Goal: Find specific page/section: Find specific page/section

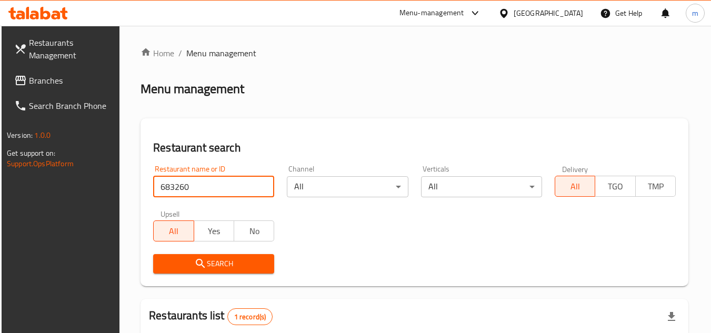
scroll to position [136, 0]
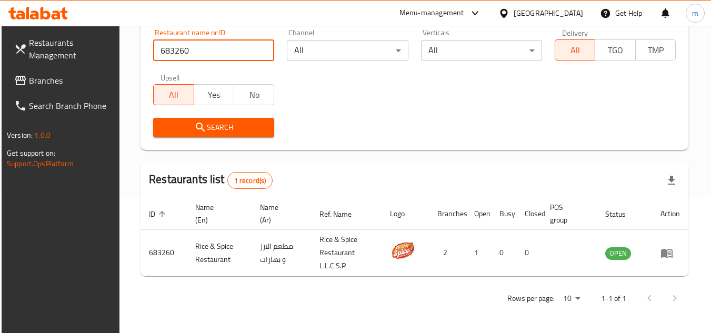
click at [68, 78] on span "Branches" at bounding box center [70, 80] width 83 height 13
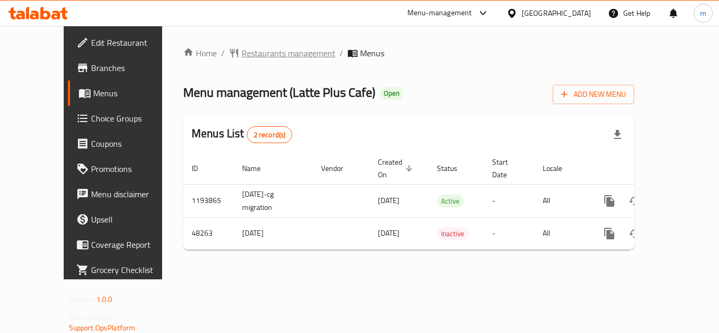
click at [248, 59] on span "Restaurants management" at bounding box center [288, 53] width 94 height 13
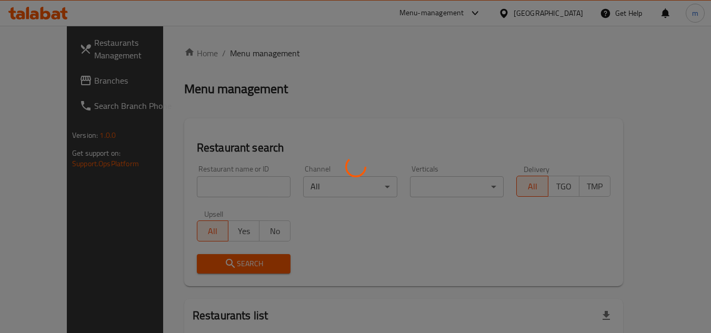
click at [224, 184] on div at bounding box center [355, 166] width 711 height 333
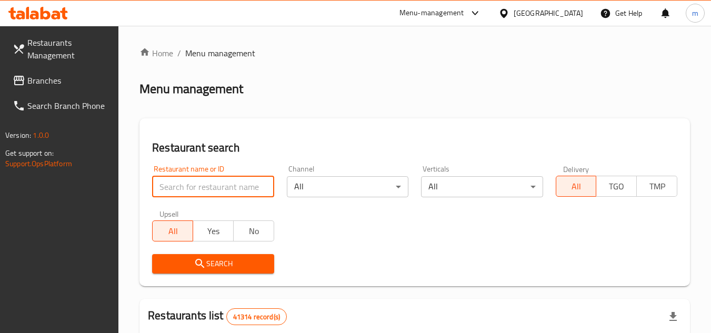
click at [224, 184] on input "search" at bounding box center [213, 186] width 122 height 21
paste input "24343"
type input "24343"
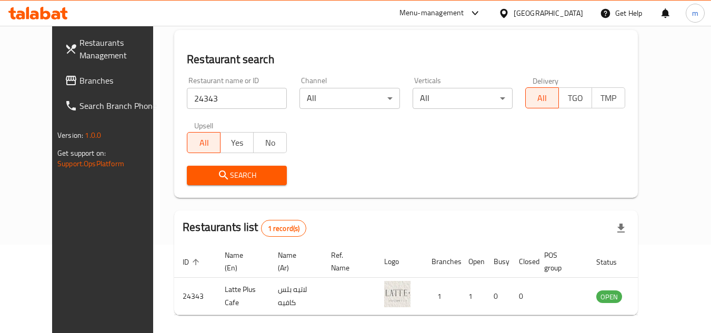
scroll to position [127, 0]
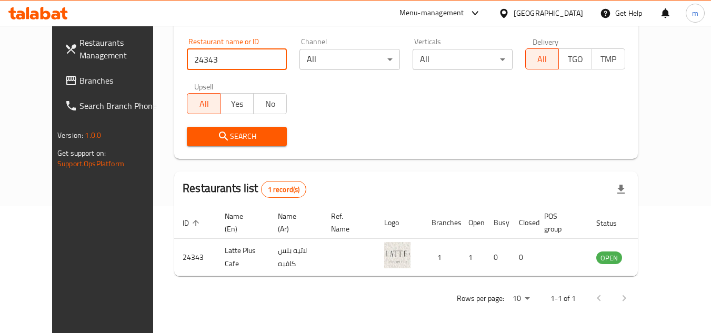
click at [79, 85] on span "Branches" at bounding box center [120, 80] width 83 height 13
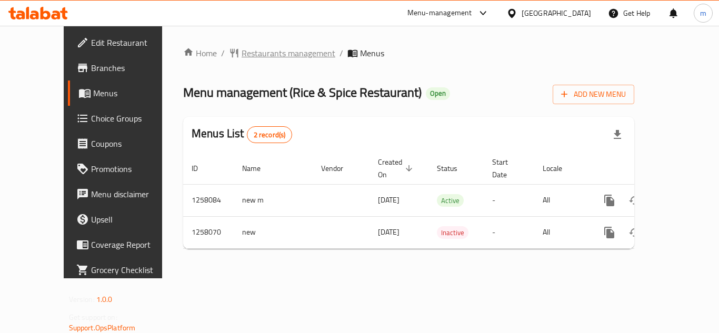
click at [245, 51] on span "Restaurants management" at bounding box center [288, 53] width 94 height 13
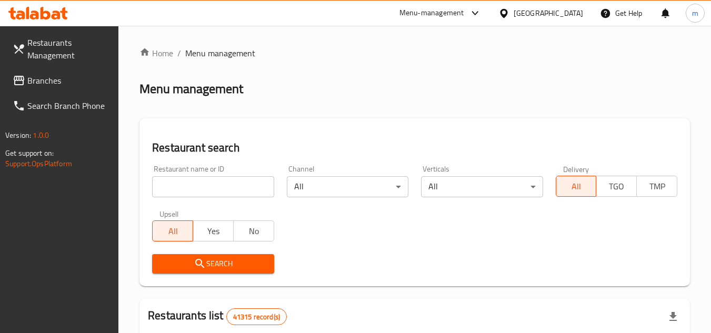
click at [74, 85] on span "Branches" at bounding box center [68, 80] width 83 height 13
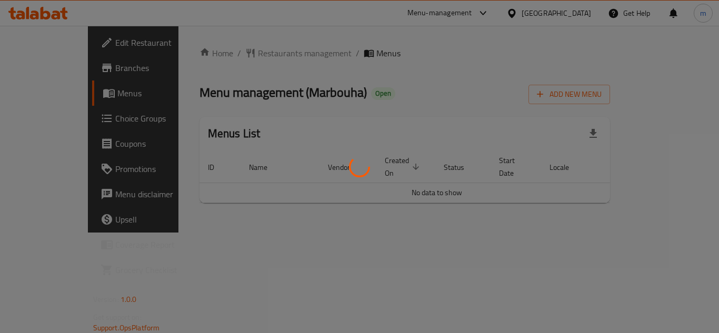
click at [239, 51] on div at bounding box center [359, 166] width 719 height 333
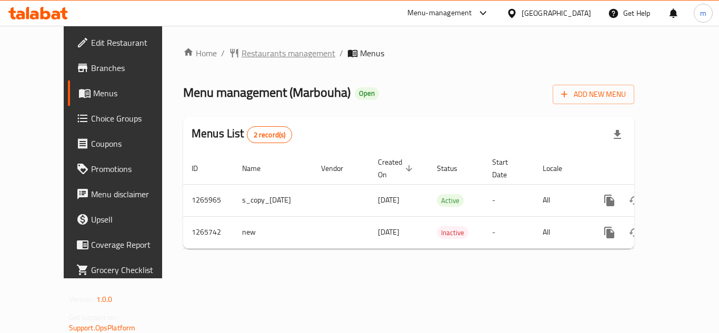
click at [260, 54] on span "Restaurants management" at bounding box center [288, 53] width 94 height 13
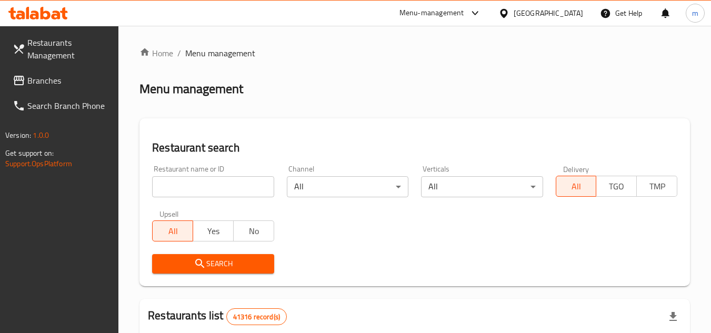
click at [200, 186] on input "search" at bounding box center [213, 186] width 122 height 21
paste input "686948"
type input "686948"
click button "Search" at bounding box center [213, 263] width 122 height 19
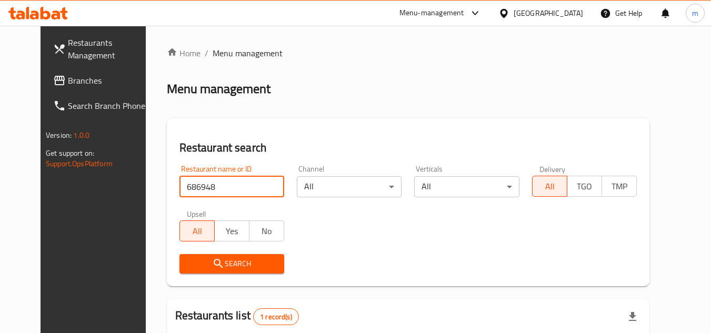
click at [69, 76] on span "Branches" at bounding box center [109, 80] width 83 height 13
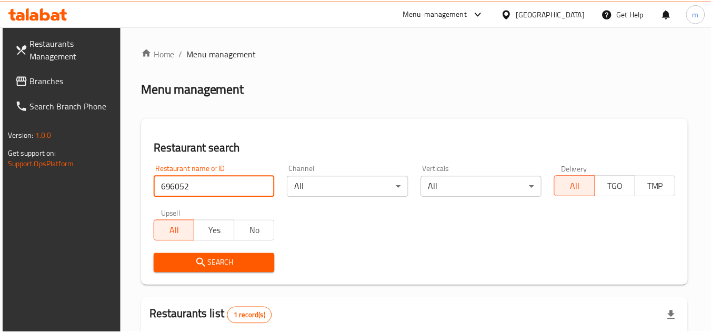
scroll to position [136, 0]
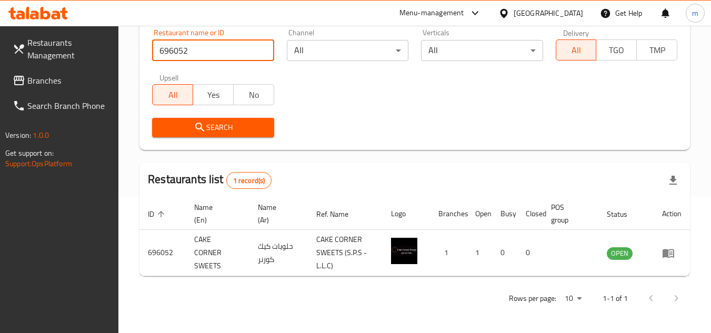
click at [41, 83] on span "Branches" at bounding box center [68, 80] width 83 height 13
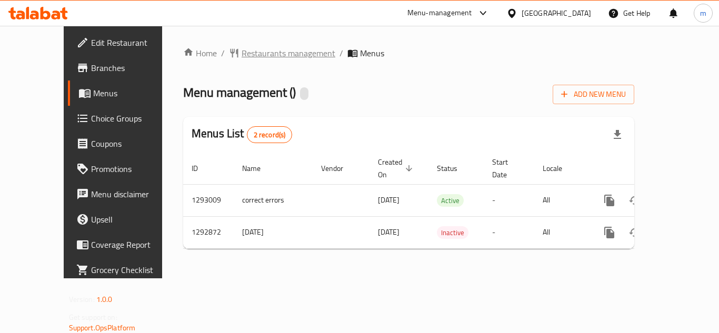
click at [244, 56] on span "Restaurants management" at bounding box center [288, 53] width 94 height 13
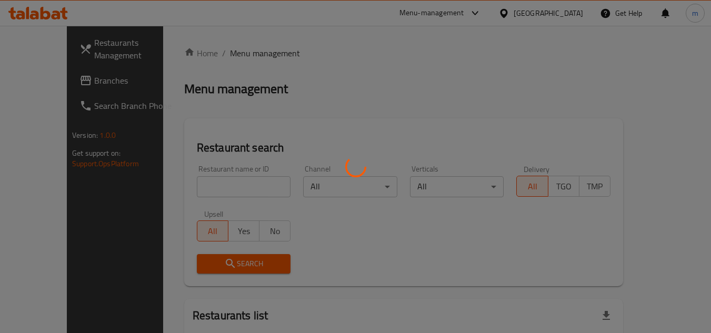
click at [214, 185] on div at bounding box center [355, 166] width 711 height 333
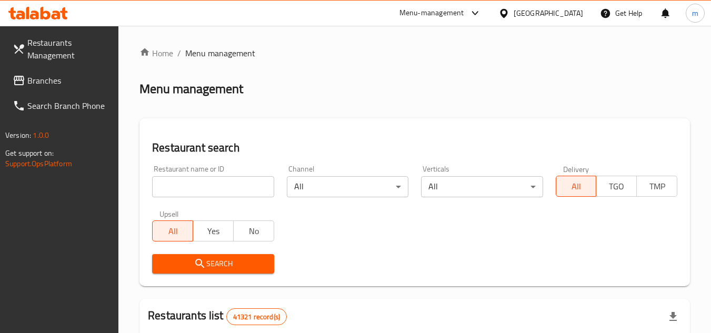
click at [214, 185] on input "search" at bounding box center [213, 186] width 122 height 21
paste input "699221"
type input "699221"
click button "Search" at bounding box center [213, 263] width 122 height 19
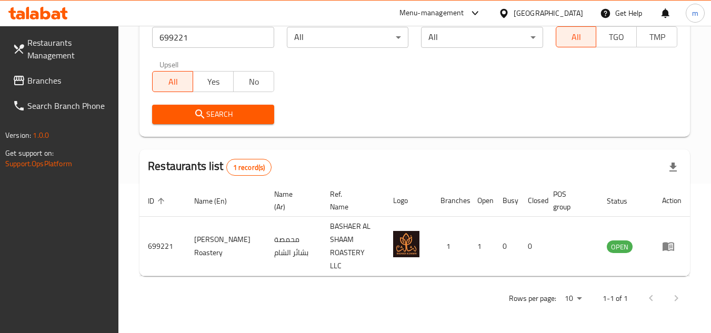
scroll to position [136, 0]
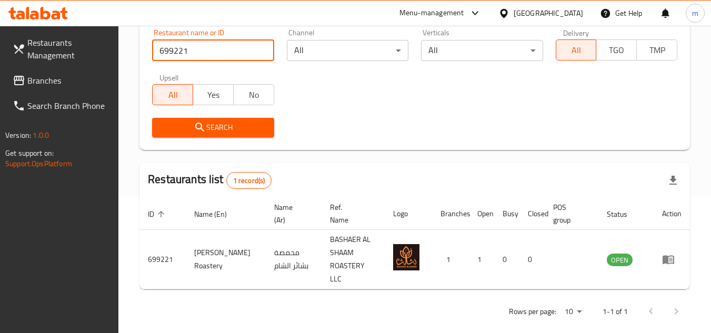
click at [85, 84] on span "Branches" at bounding box center [68, 80] width 83 height 13
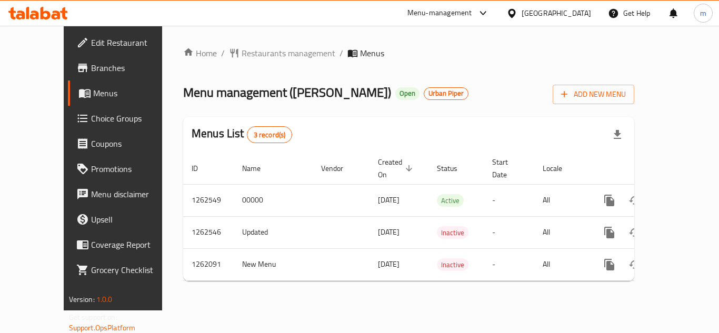
click at [241, 57] on span "Restaurants management" at bounding box center [288, 53] width 94 height 13
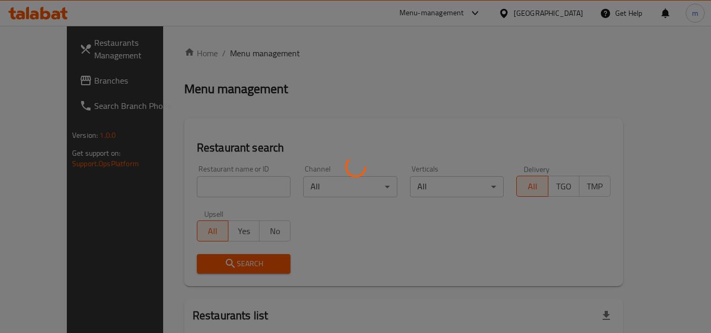
click at [214, 188] on div at bounding box center [355, 166] width 711 height 333
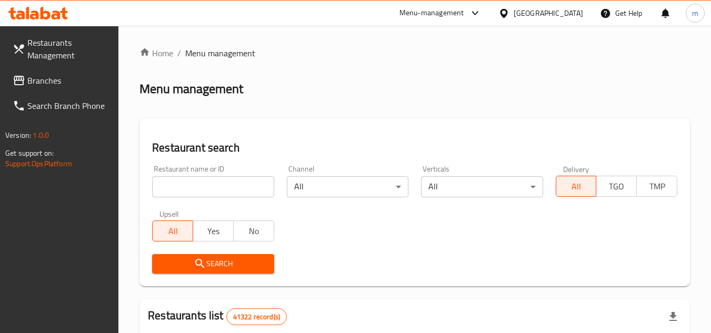
click at [214, 188] on input "search" at bounding box center [213, 186] width 122 height 21
paste input "685432"
type input "685432"
click button "Search" at bounding box center [213, 263] width 122 height 19
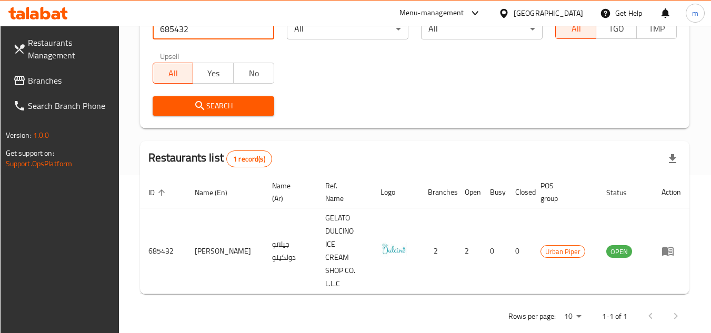
scroll to position [136, 0]
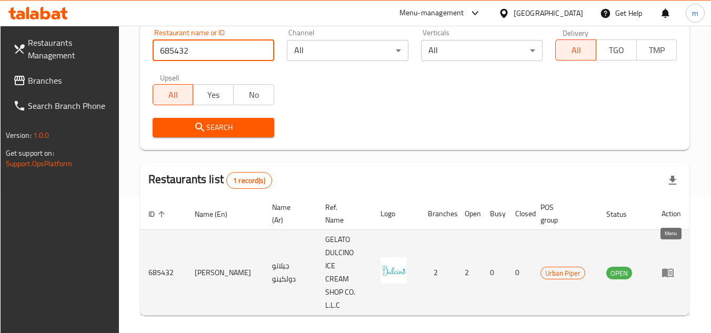
click at [672, 266] on icon "enhanced table" at bounding box center [667, 272] width 13 height 13
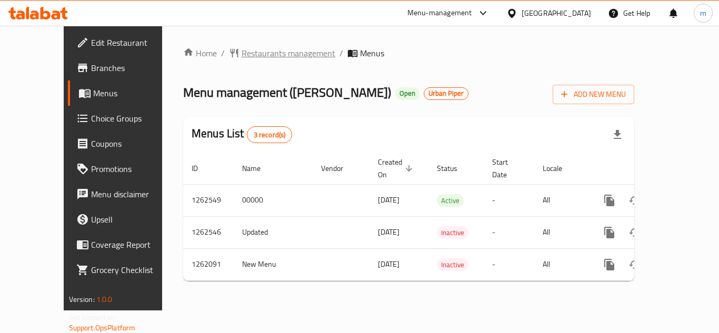
click at [256, 53] on span "Restaurants management" at bounding box center [288, 53] width 94 height 13
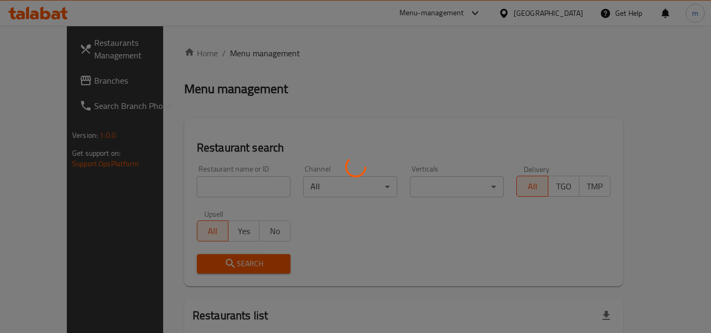
click at [55, 90] on div at bounding box center [355, 166] width 711 height 333
click at [54, 84] on div at bounding box center [355, 166] width 711 height 333
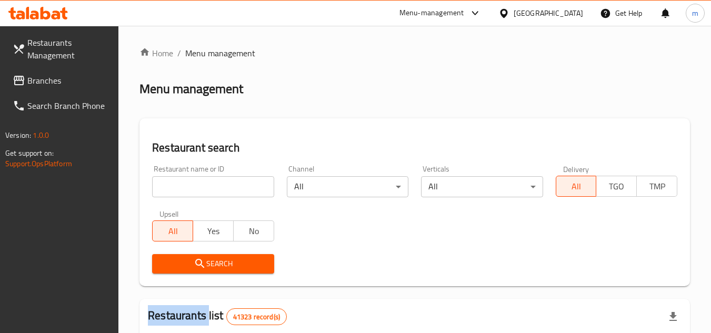
click at [55, 83] on span "Branches" at bounding box center [68, 80] width 83 height 13
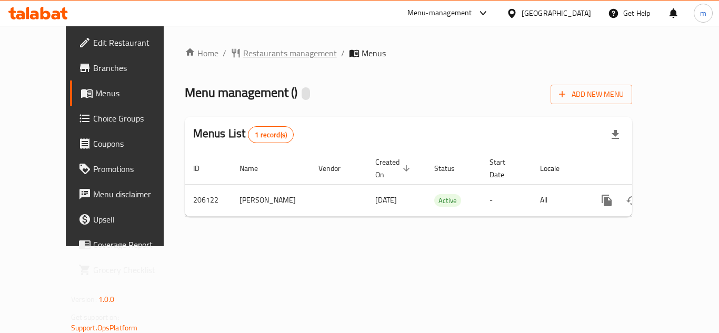
click at [249, 56] on span "Restaurants management" at bounding box center [290, 53] width 94 height 13
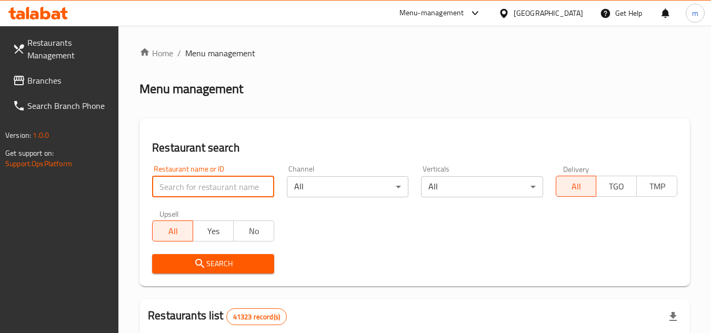
click at [205, 185] on input "search" at bounding box center [213, 186] width 122 height 21
paste input "622903"
type input "622903"
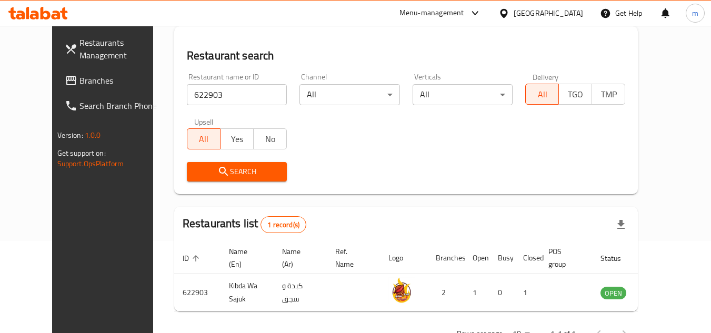
scroll to position [75, 0]
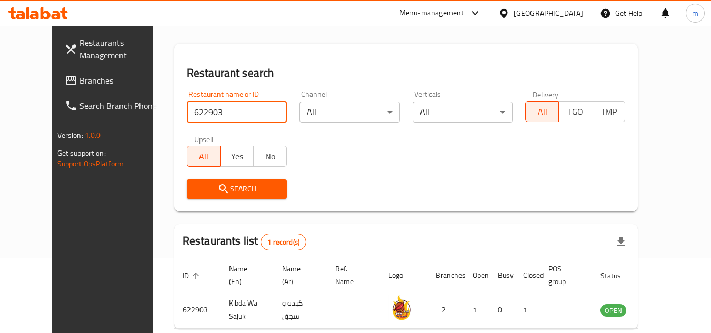
click at [525, 8] on div "[GEOGRAPHIC_DATA]" at bounding box center [548, 13] width 69 height 12
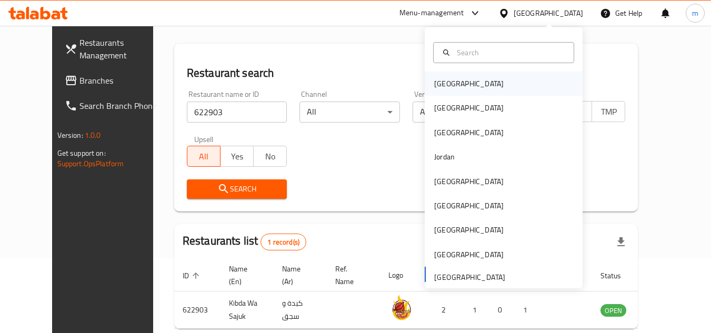
click at [451, 79] on div "Bahrain" at bounding box center [469, 84] width 86 height 24
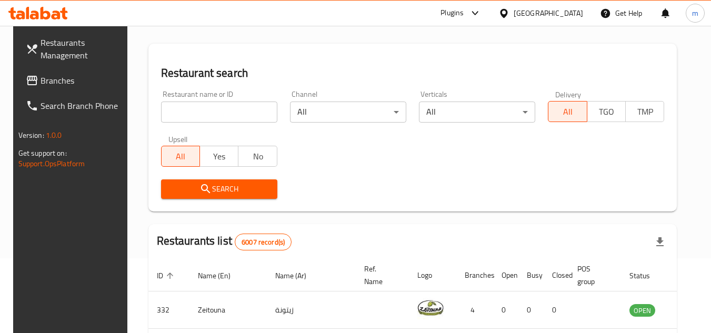
click at [53, 80] on span "Branches" at bounding box center [82, 80] width 83 height 13
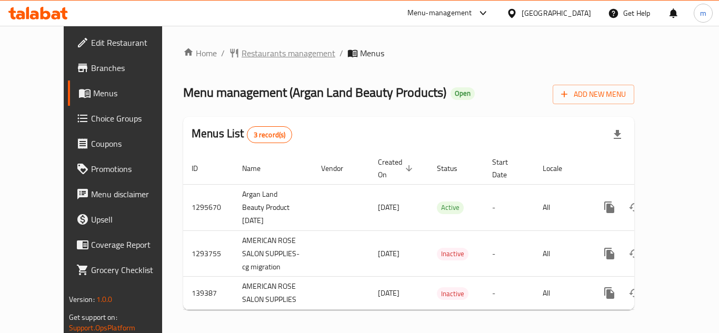
click at [262, 53] on span "Restaurants management" at bounding box center [288, 53] width 94 height 13
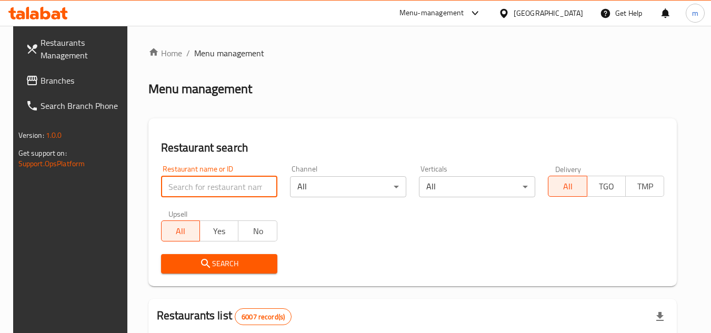
click at [203, 185] on input "search" at bounding box center [219, 186] width 116 height 21
paste input "612007"
type input "612007"
click button "Search" at bounding box center [219, 263] width 116 height 19
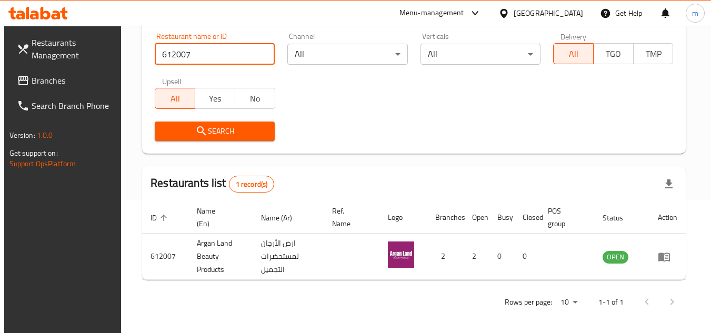
scroll to position [136, 0]
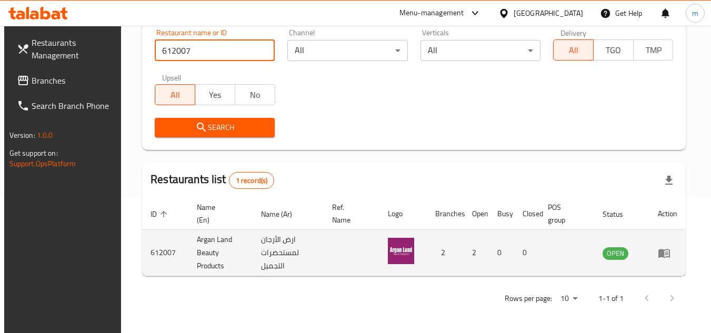
click at [670, 257] on icon "enhanced table" at bounding box center [664, 253] width 12 height 9
